Goal: Task Accomplishment & Management: Manage account settings

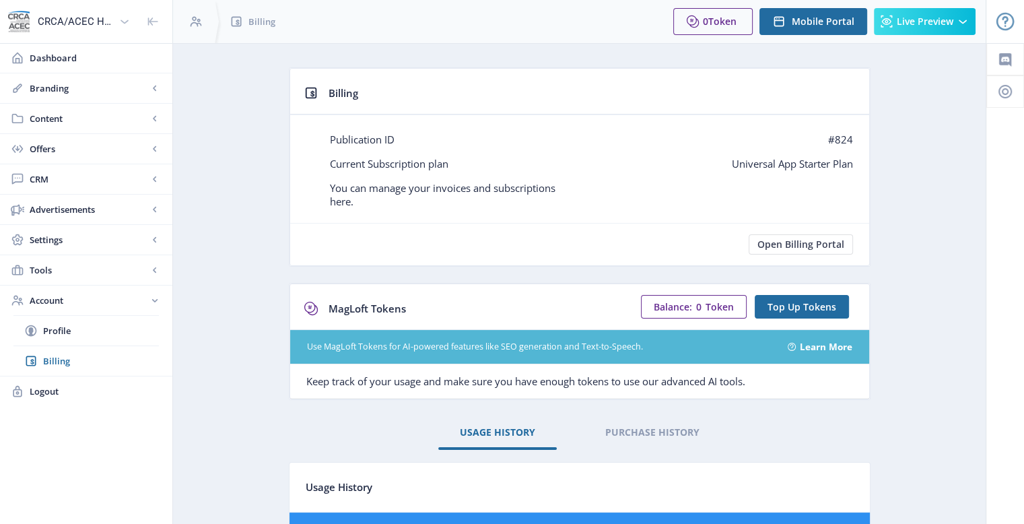
click at [260, 136] on app-account-billing "Billing Publication ID #824 Current Subscription plan Universal App Starter Pla…" at bounding box center [578, 359] width 765 height 585
click at [50, 89] on span "Branding" at bounding box center [89, 87] width 118 height 13
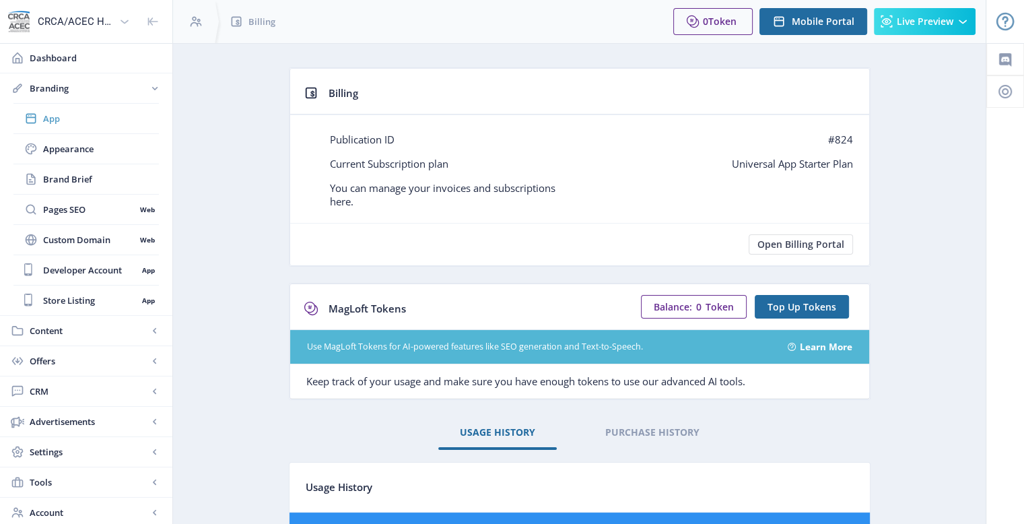
click at [44, 118] on span "App" at bounding box center [101, 118] width 116 height 13
